Goal: Transaction & Acquisition: Download file/media

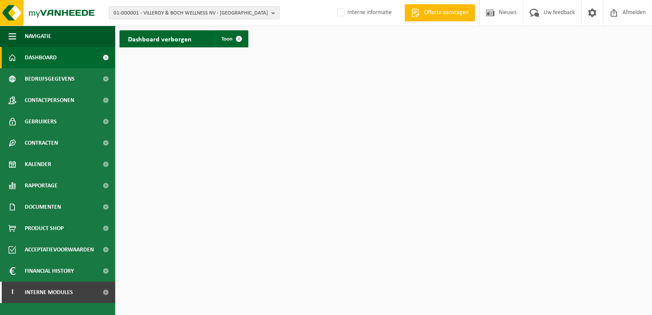
click at [181, 9] on span "01-000001 - VILLEROY & BOCH WELLNESS NV - ROESELARE" at bounding box center [191, 13] width 154 height 13
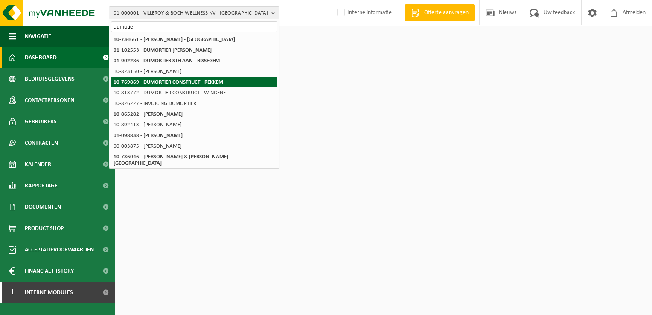
type input "dumotier"
click at [207, 82] on strong "10-769869 - DUMORTIER CONSTRUCT - REKKEM" at bounding box center [169, 82] width 110 height 6
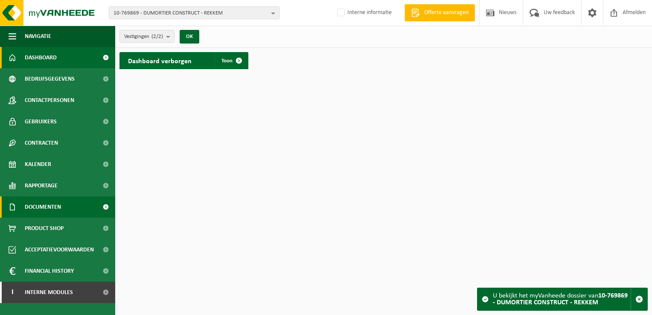
click at [67, 207] on link "Documenten" at bounding box center [57, 206] width 115 height 21
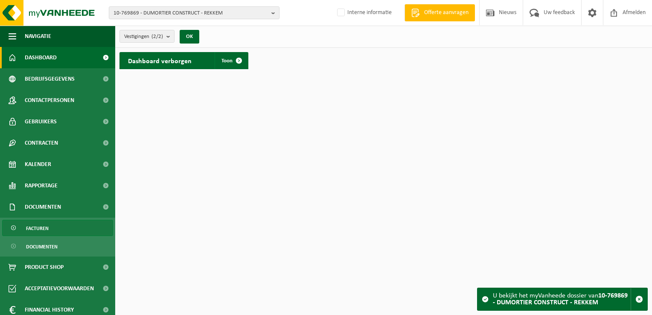
click at [59, 231] on link "Facturen" at bounding box center [57, 228] width 111 height 16
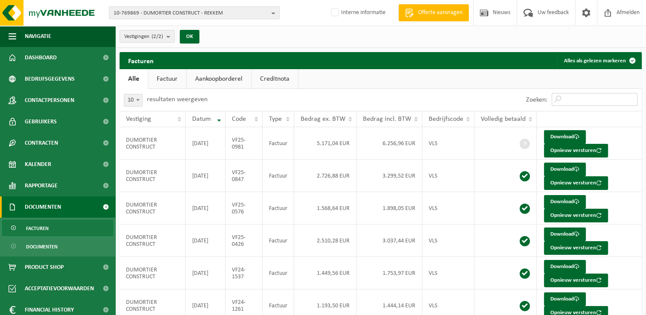
click at [568, 100] on input "Zoeken:" at bounding box center [594, 99] width 86 height 13
paste input "VF25-0847"
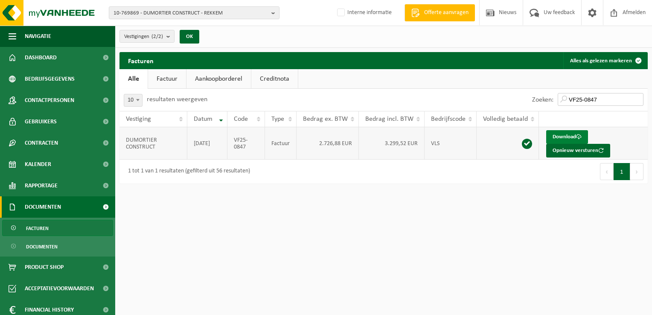
type input "VF25-0847"
click at [575, 134] on link "Download" at bounding box center [567, 137] width 42 height 14
click at [375, 242] on html "10-769869 - DUMORTIER CONSTRUCT - REKKEM 10-769869 - DUMORTIER CONSTRUCT - REKK…" at bounding box center [326, 157] width 652 height 315
click at [360, 233] on html "10-769869 - DUMORTIER CONSTRUCT - REKKEM 10-769869 - DUMORTIER CONSTRUCT - REKK…" at bounding box center [326, 157] width 652 height 315
click at [367, 241] on html "10-769869 - DUMORTIER CONSTRUCT - REKKEM 10-769869 - DUMORTIER CONSTRUCT - REKK…" at bounding box center [326, 157] width 652 height 315
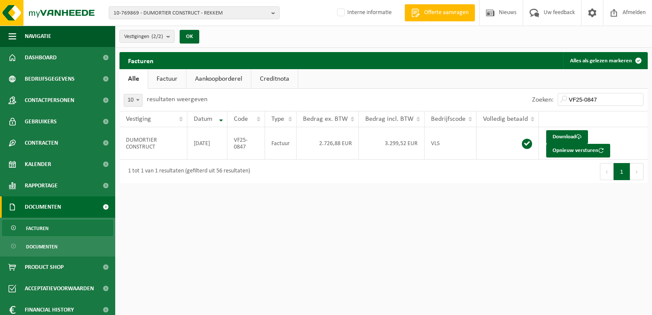
click at [353, 284] on html "10-769869 - DUMORTIER CONSTRUCT - REKKEM 10-769869 - DUMORTIER CONSTRUCT - REKK…" at bounding box center [326, 157] width 652 height 315
click at [353, 224] on html "10-769869 - DUMORTIER CONSTRUCT - REKKEM 10-769869 - DUMORTIER CONSTRUCT - REKK…" at bounding box center [326, 157] width 652 height 315
drag, startPoint x: 431, startPoint y: 207, endPoint x: 447, endPoint y: 202, distance: 17.0
click at [431, 207] on html "10-769869 - DUMORTIER CONSTRUCT - REKKEM 10-769869 - DUMORTIER CONSTRUCT - REKK…" at bounding box center [326, 157] width 652 height 315
